Goal: Navigation & Orientation: Find specific page/section

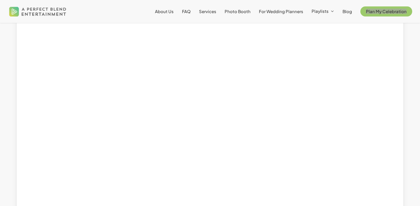
scroll to position [403, 0]
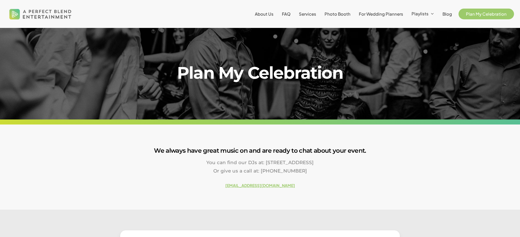
click at [487, 16] on link "Plan My Celebration" at bounding box center [487, 14] width 52 height 4
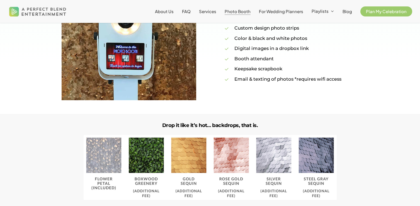
scroll to position [529, 0]
